Goal: Check status: Check status

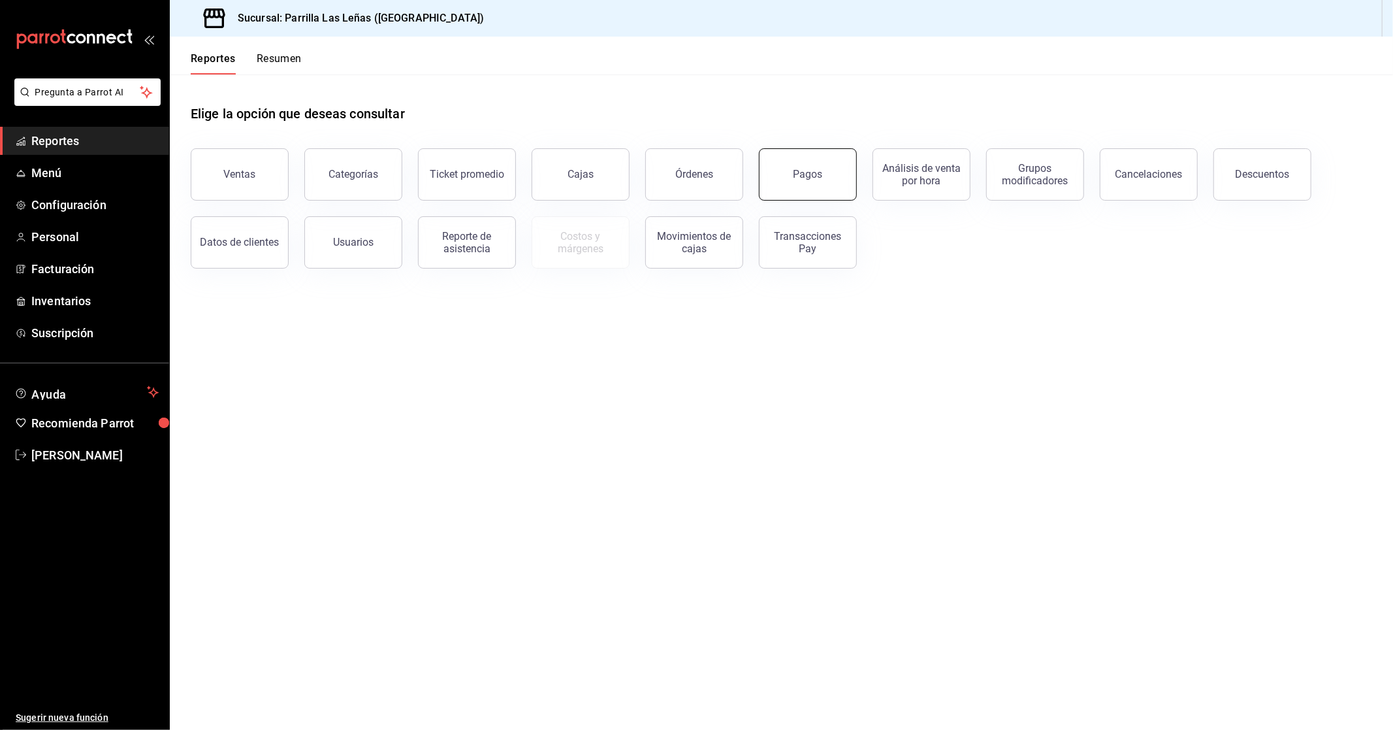
click at [845, 172] on button "Pagos" at bounding box center [808, 174] width 98 height 52
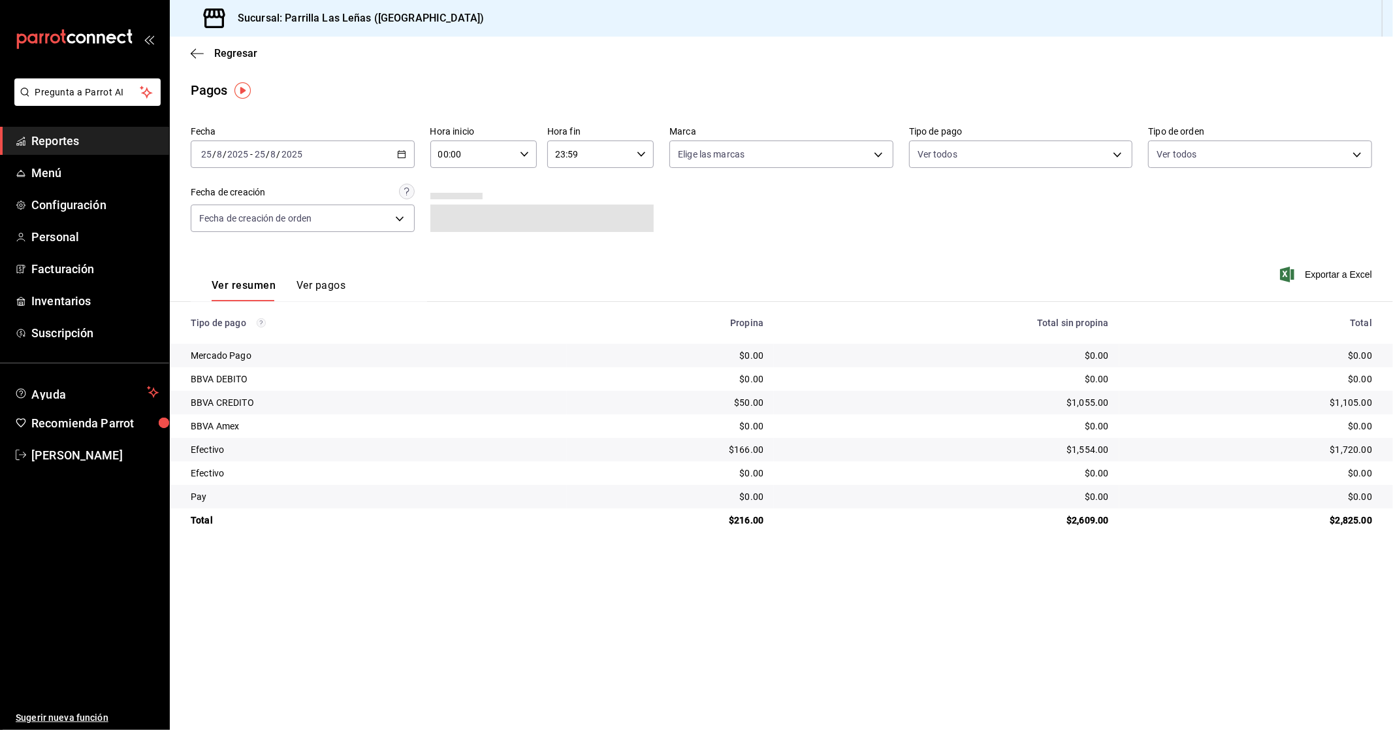
click at [409, 152] on div "[DATE] [DATE] - [DATE] [DATE]" at bounding box center [303, 153] width 224 height 27
click at [251, 351] on li "Rango de fechas" at bounding box center [252, 340] width 122 height 29
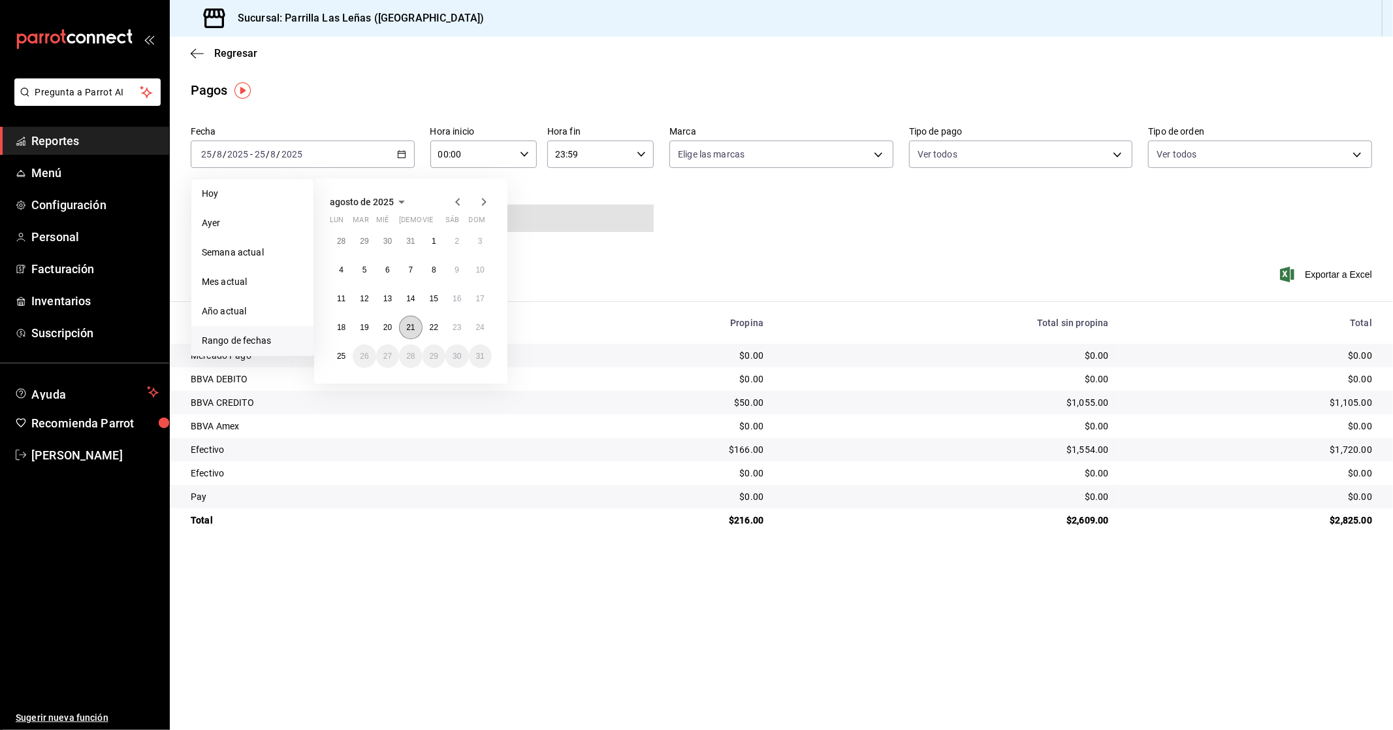
click at [401, 324] on button "21" at bounding box center [410, 327] width 23 height 24
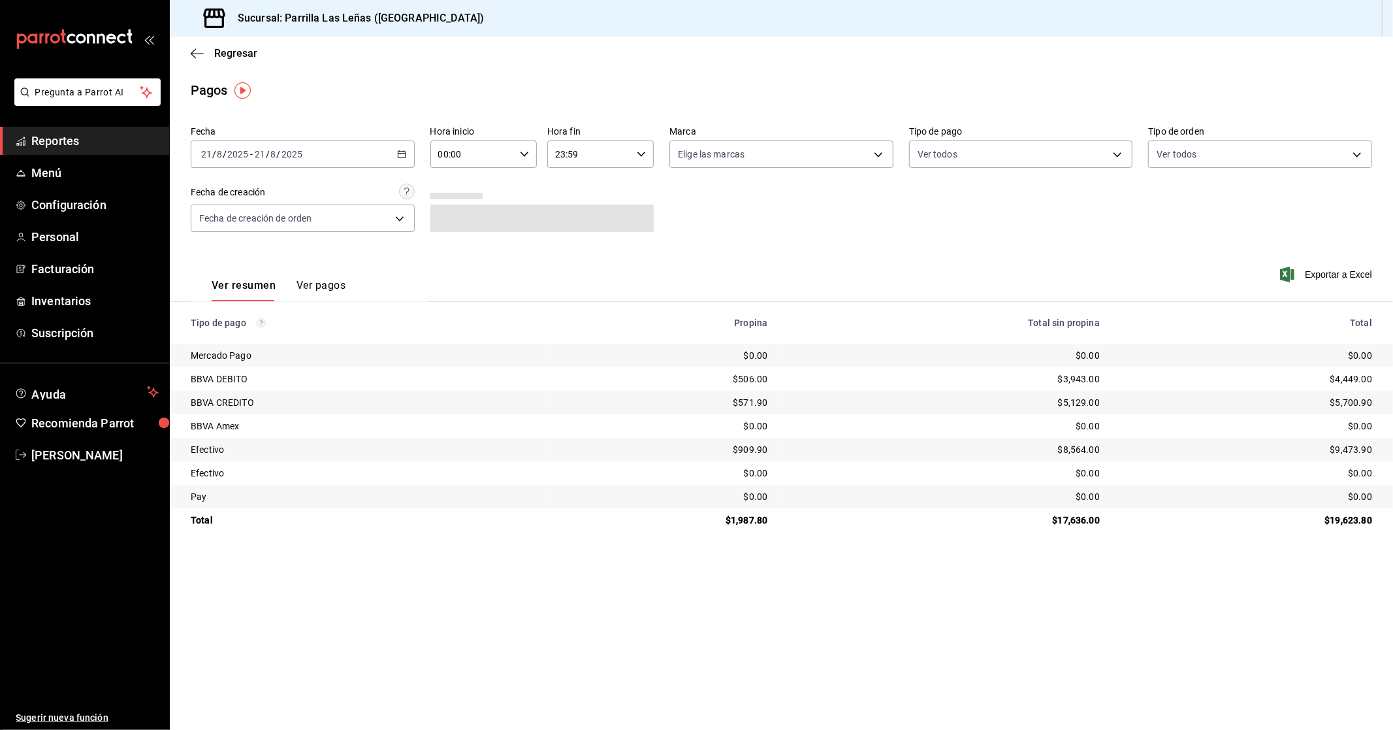
click at [334, 282] on button "Ver pagos" at bounding box center [321, 290] width 49 height 22
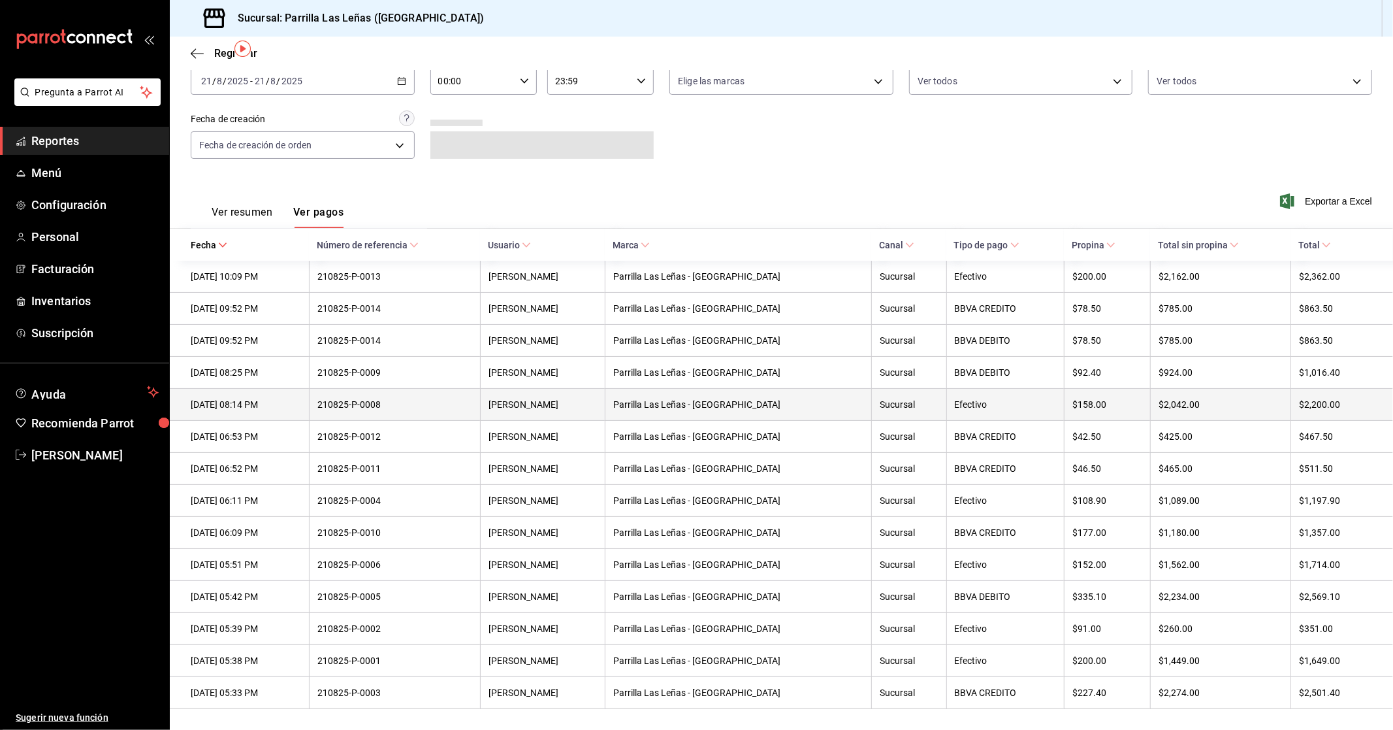
scroll to position [80, 0]
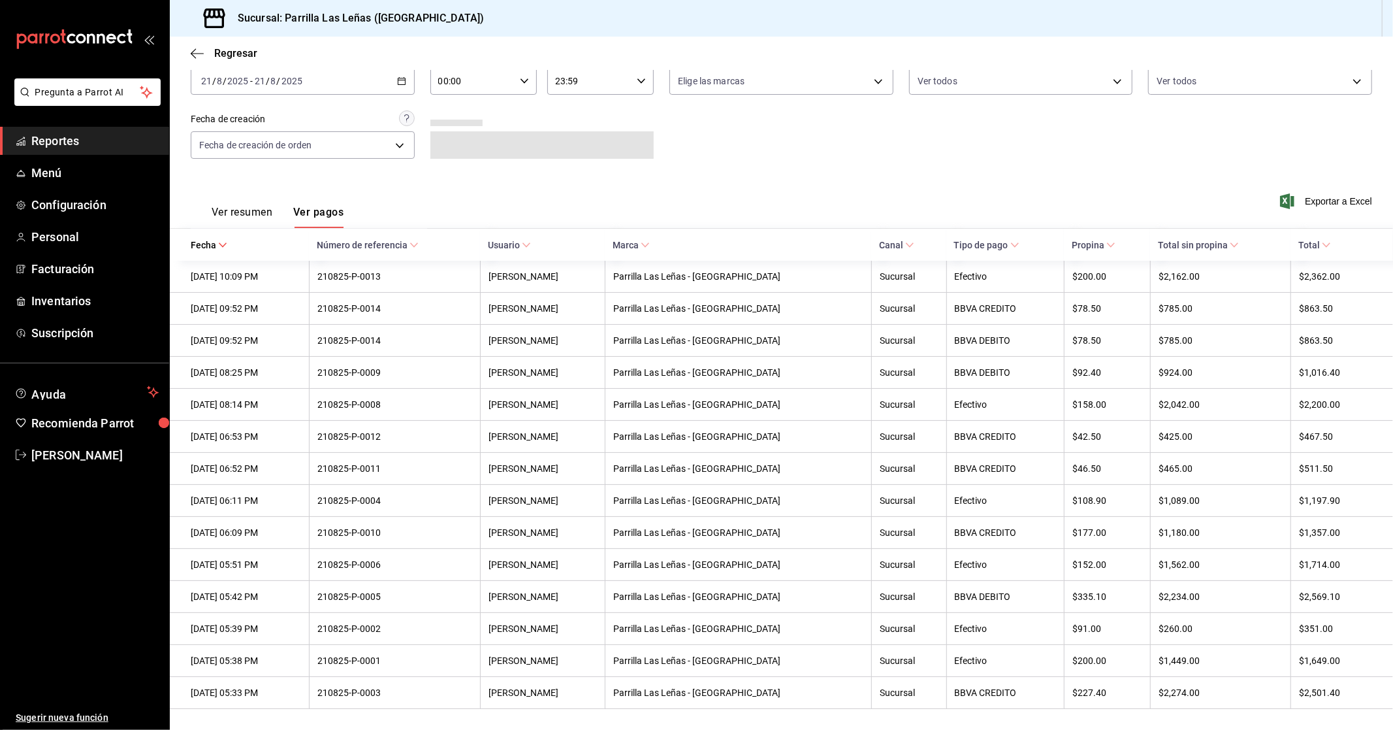
click at [993, 240] on span "Tipo de pago" at bounding box center [986, 245] width 65 height 10
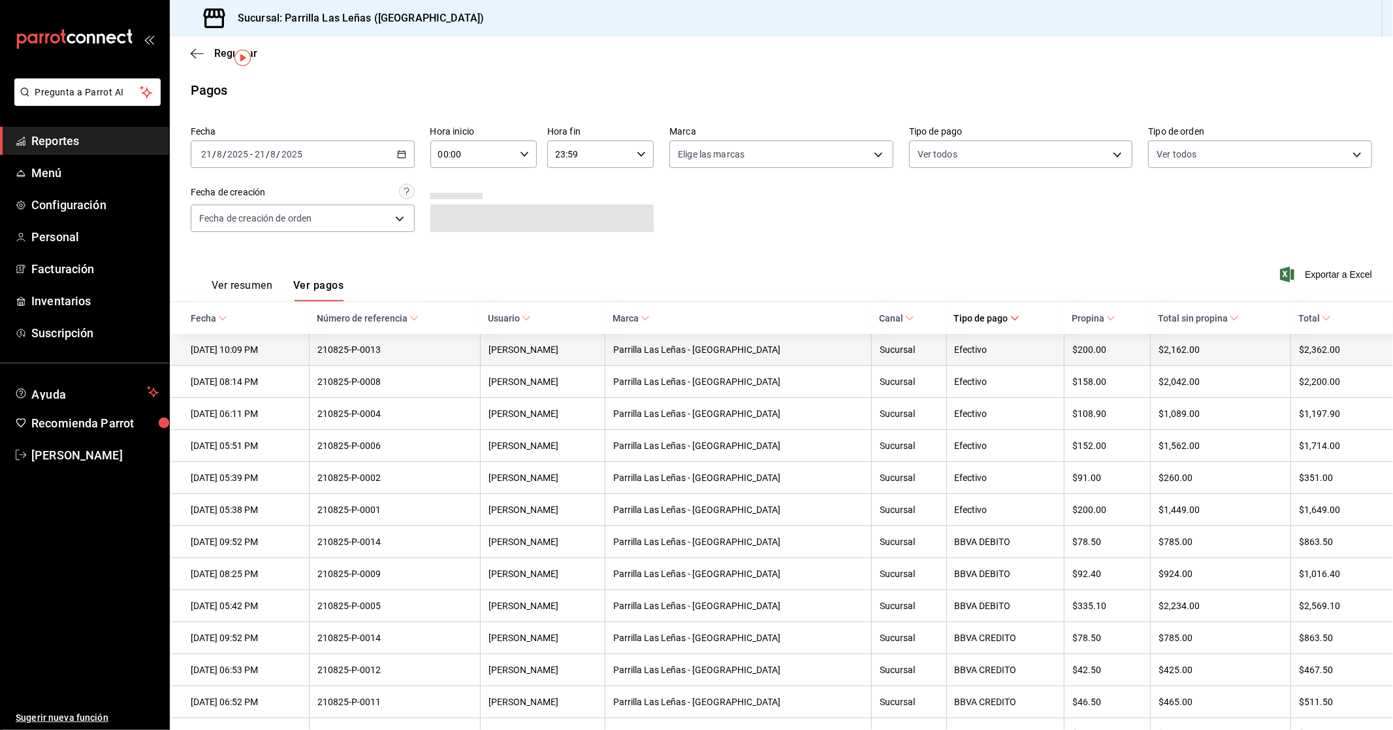
scroll to position [80, 0]
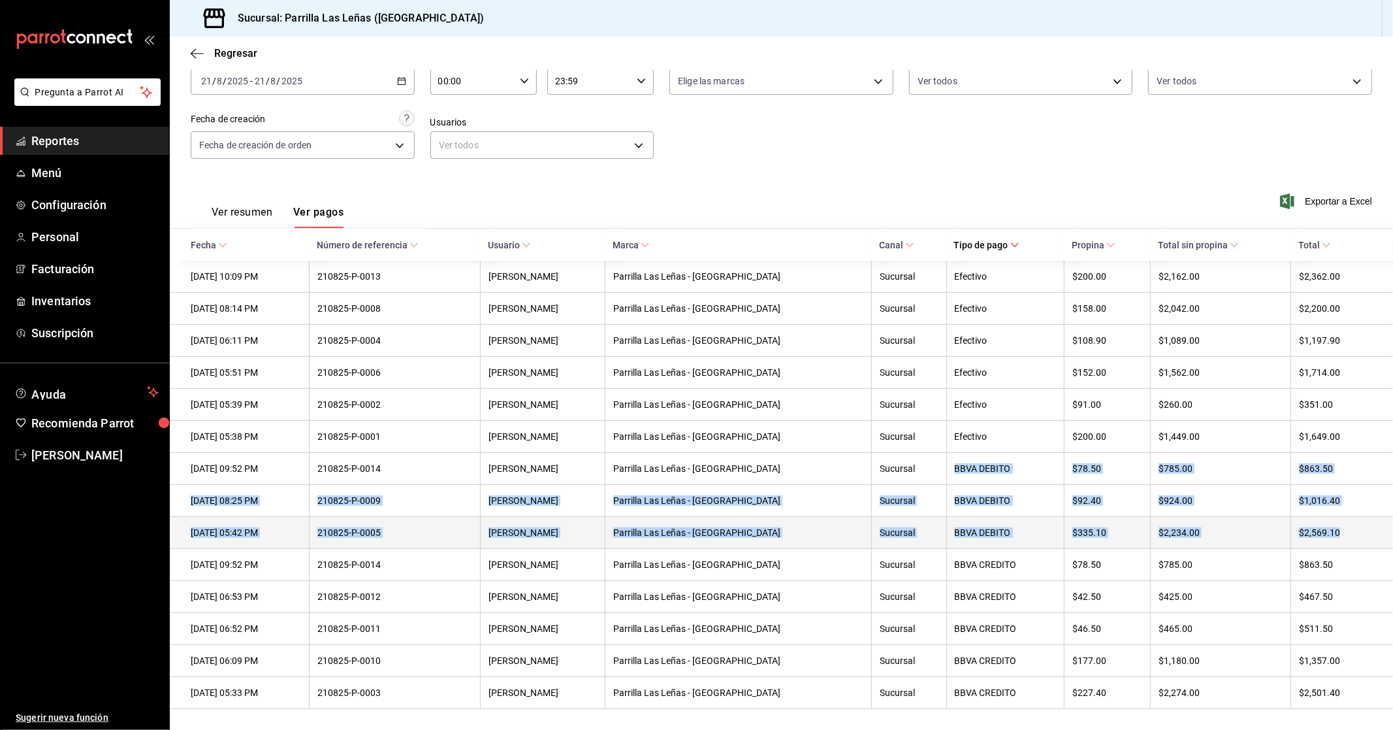
drag, startPoint x: 950, startPoint y: 456, endPoint x: 1349, endPoint y: 521, distance: 404.4
click at [1349, 521] on tbody "[DATE] 10:09 PM 210825-P-0013 [PERSON_NAME] Las Leñas - [GEOGRAPHIC_DATA] Sucur…" at bounding box center [781, 485] width 1223 height 448
click at [1349, 521] on th "$2,569.10" at bounding box center [1342, 533] width 103 height 32
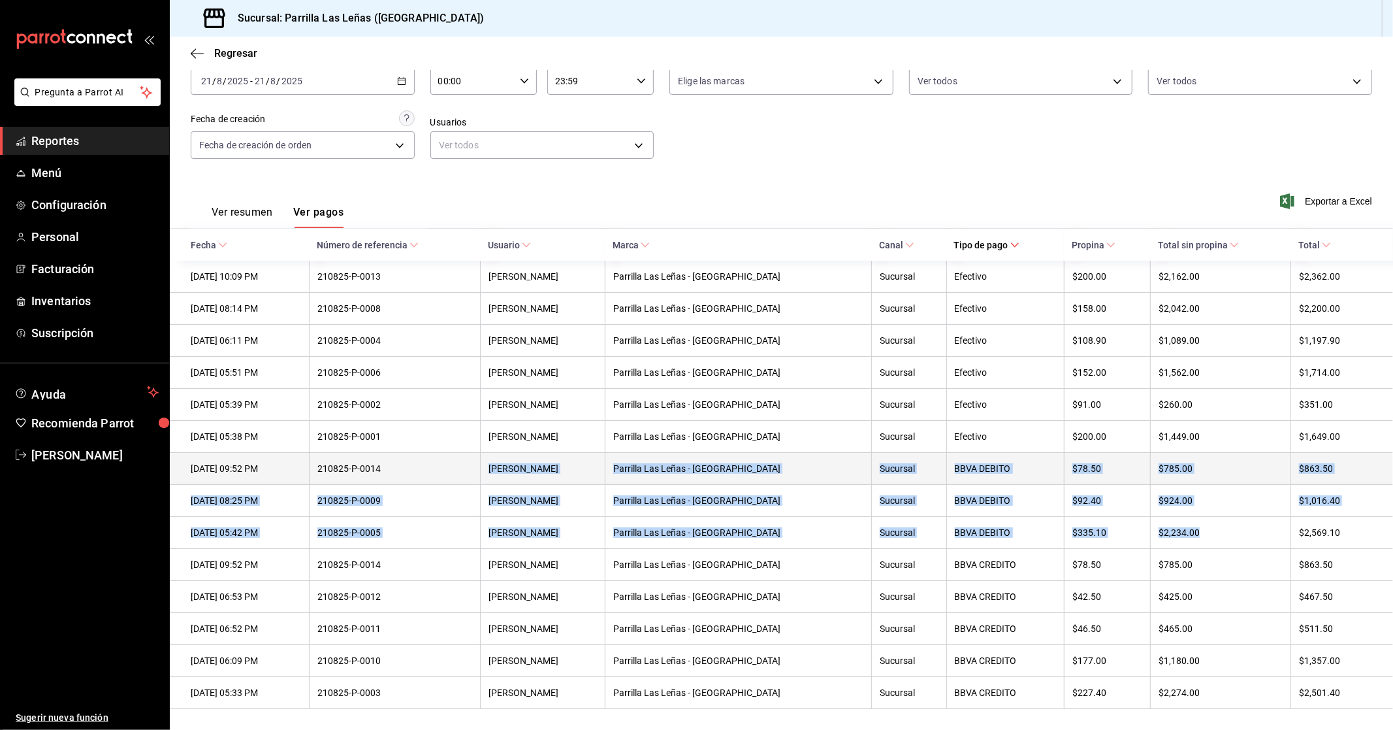
drag, startPoint x: 1206, startPoint y: 527, endPoint x: 436, endPoint y: 479, distance: 771.6
click at [436, 479] on tbody "[DATE] 10:09 PM 210825-P-0013 [PERSON_NAME] Las Leñas - [GEOGRAPHIC_DATA] Sucur…" at bounding box center [781, 485] width 1223 height 448
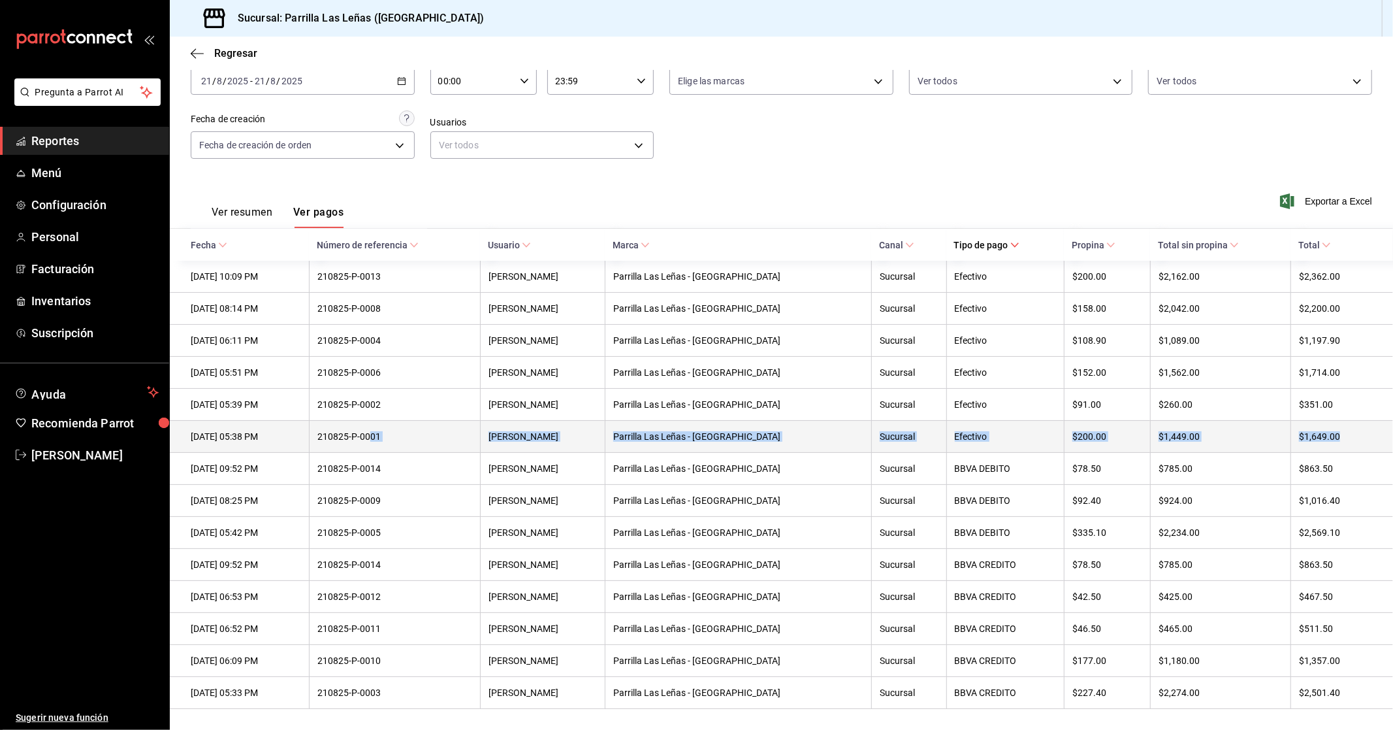
drag, startPoint x: 1334, startPoint y: 427, endPoint x: 400, endPoint y: 435, distance: 934.0
click at [400, 435] on tr "[DATE] 05:38 PM 210825-P-0001 [PERSON_NAME] Las Leñas - Cuernavaca Sucursal Efe…" at bounding box center [781, 437] width 1223 height 32
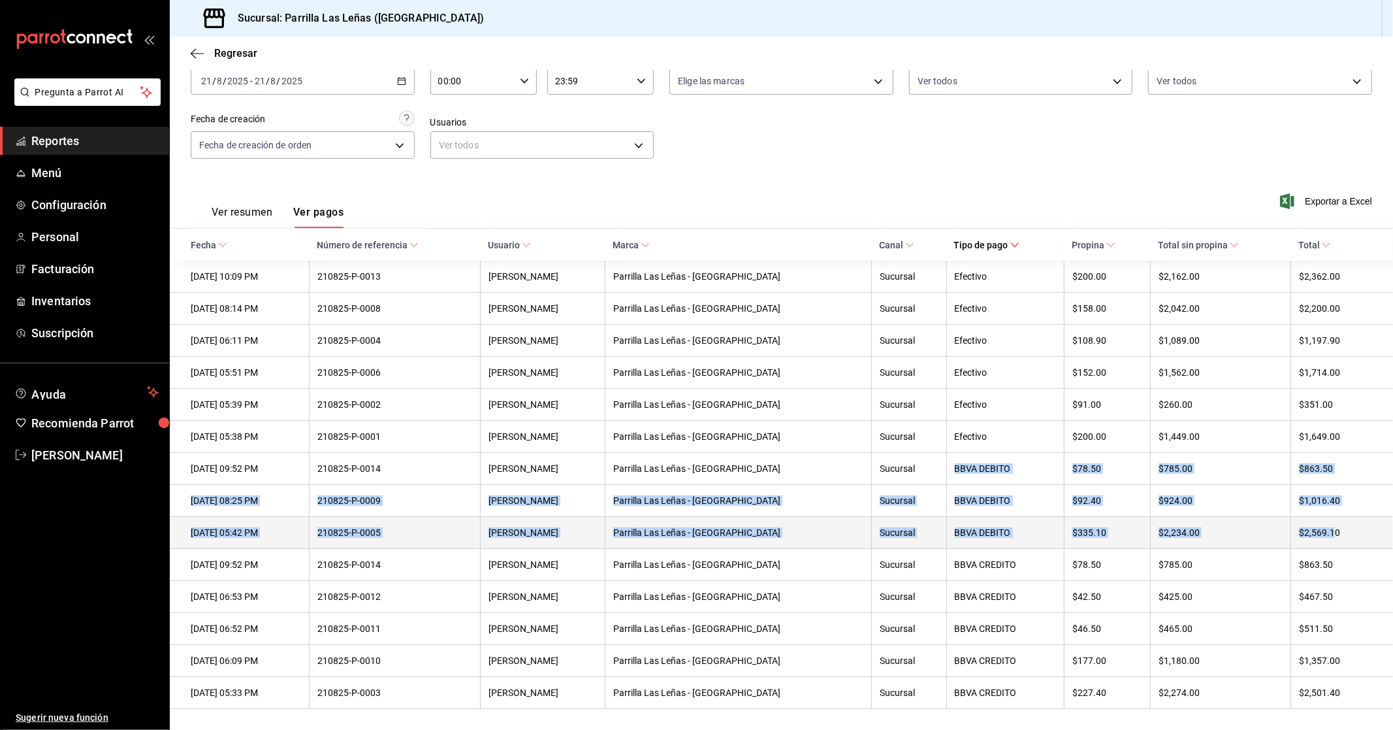
drag, startPoint x: 941, startPoint y: 470, endPoint x: 1327, endPoint y: 534, distance: 391.3
click at [1327, 534] on tbody "[DATE] 10:09 PM 210825-P-0013 [PERSON_NAME] Las Leñas - [GEOGRAPHIC_DATA] Sucur…" at bounding box center [781, 485] width 1223 height 448
click at [605, 540] on th "[PERSON_NAME]" at bounding box center [542, 533] width 125 height 32
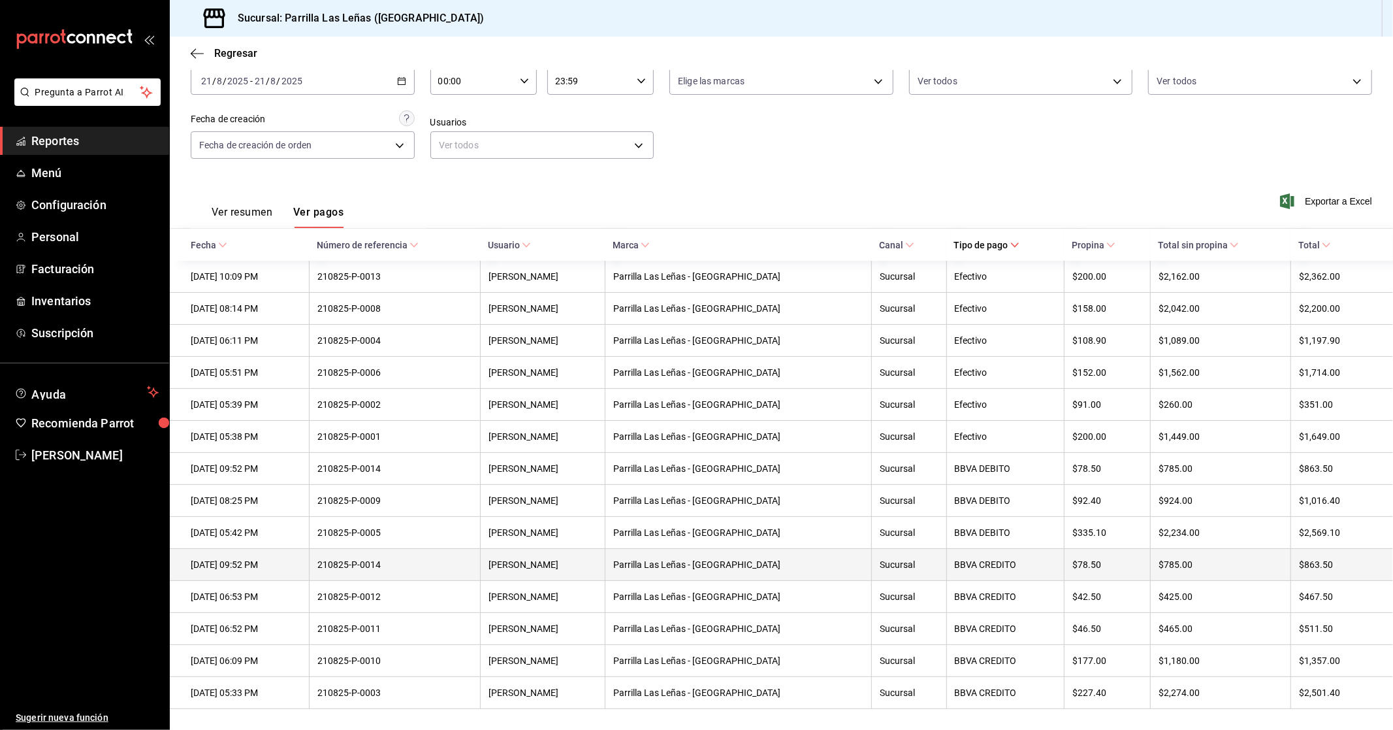
click at [1061, 566] on th "BBVA CREDITO" at bounding box center [1005, 565] width 118 height 32
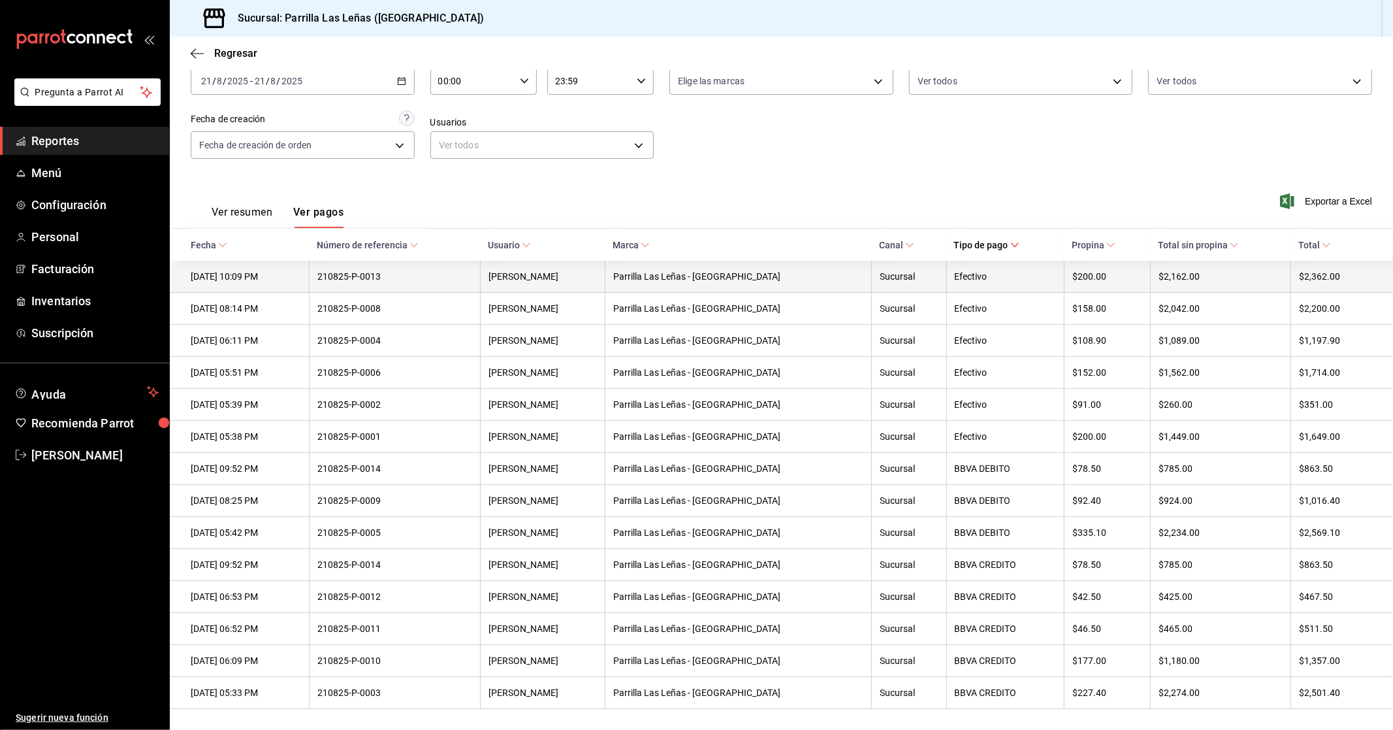
drag, startPoint x: 183, startPoint y: 276, endPoint x: 263, endPoint y: 285, distance: 80.2
click at [263, 285] on th "[DATE] 10:09 PM" at bounding box center [239, 277] width 139 height 32
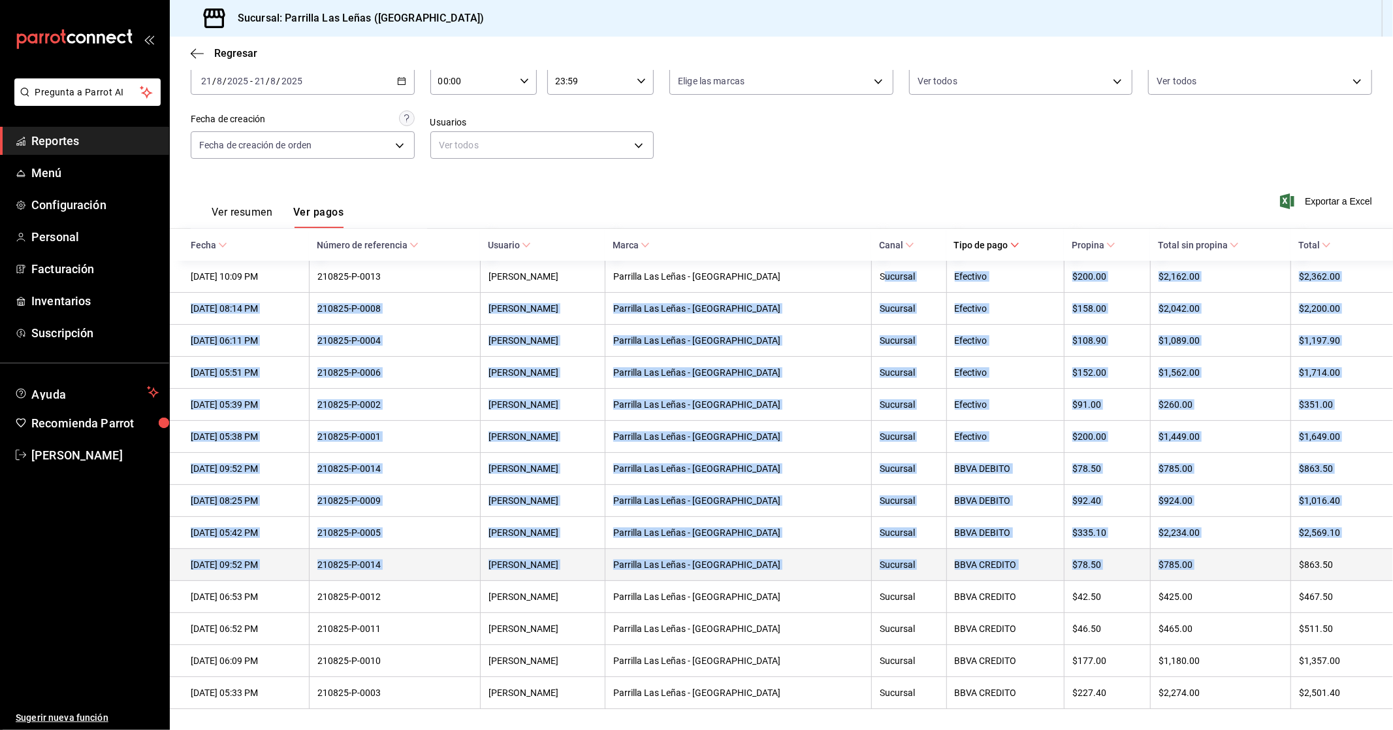
drag, startPoint x: 889, startPoint y: 270, endPoint x: 1274, endPoint y: 551, distance: 476.5
click at [1276, 551] on tbody "[DATE] 10:09 PM 210825-P-0013 [PERSON_NAME] Las Leñas - [GEOGRAPHIC_DATA] Sucur…" at bounding box center [781, 485] width 1223 height 448
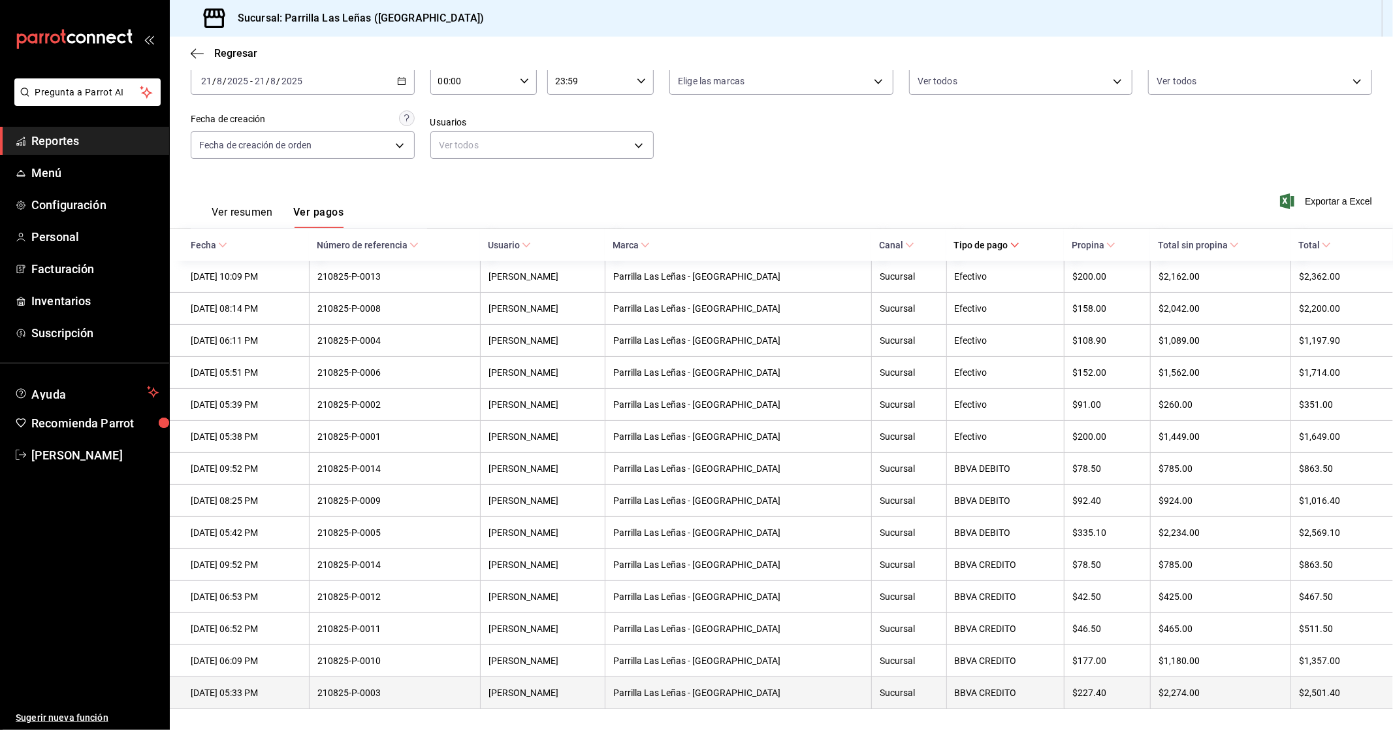
click at [995, 677] on th "BBVA CREDITO" at bounding box center [1005, 693] width 118 height 32
